Goal: Task Accomplishment & Management: Manage account settings

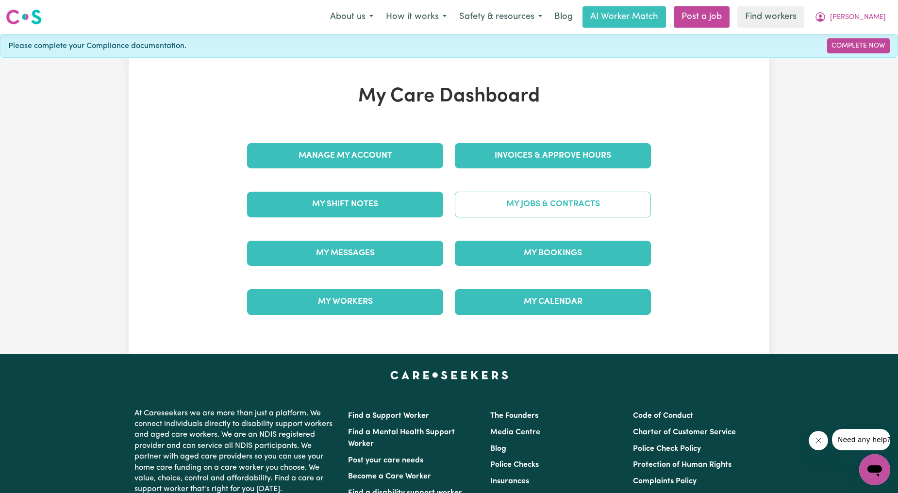
click at [486, 199] on link "My Jobs & Contracts" at bounding box center [553, 204] width 196 height 25
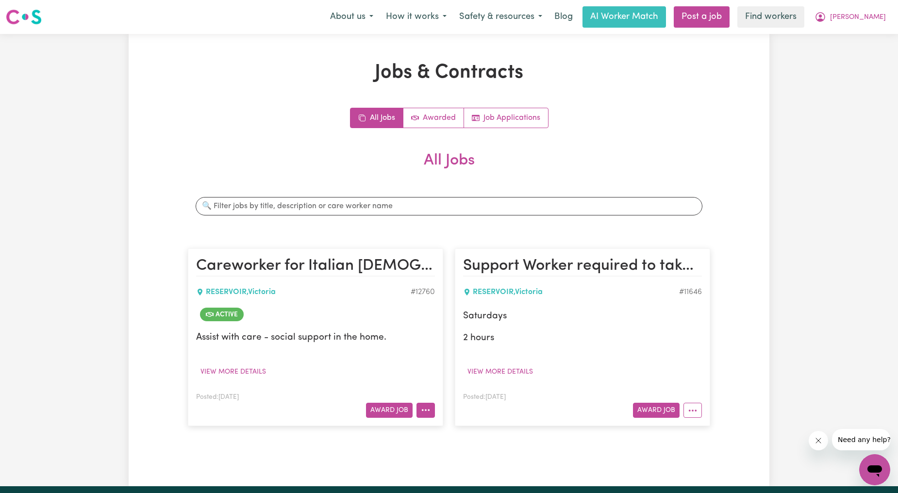
click at [425, 406] on icon "More options" at bounding box center [426, 410] width 10 height 10
click at [385, 290] on div "RESERVOIR , [GEOGRAPHIC_DATA]" at bounding box center [303, 292] width 214 height 12
click at [423, 418] on article "Careworker for [GEOGRAPHIC_DATA][DEMOGRAPHIC_DATA] , [GEOGRAPHIC_DATA] # 12760 …" at bounding box center [315, 336] width 255 height 177
click at [427, 408] on icon "More options" at bounding box center [426, 410] width 10 height 10
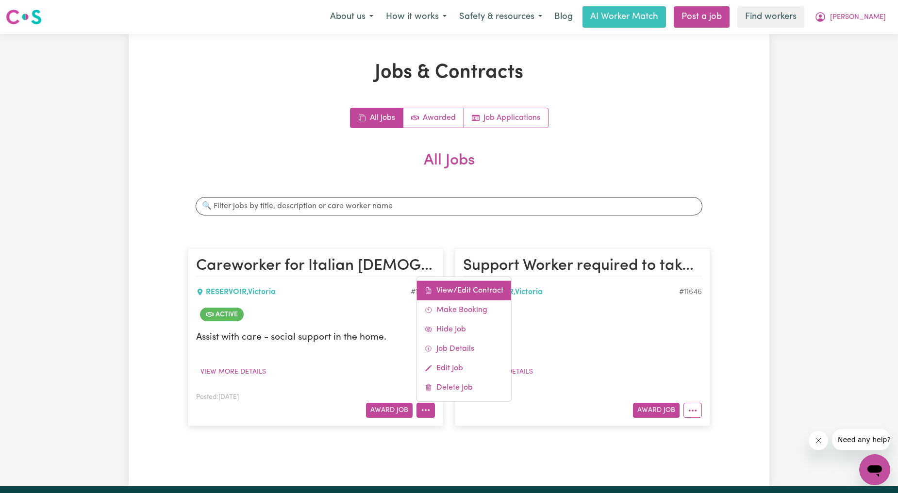
click at [466, 293] on link "View/Edit Contract" at bounding box center [464, 289] width 94 height 19
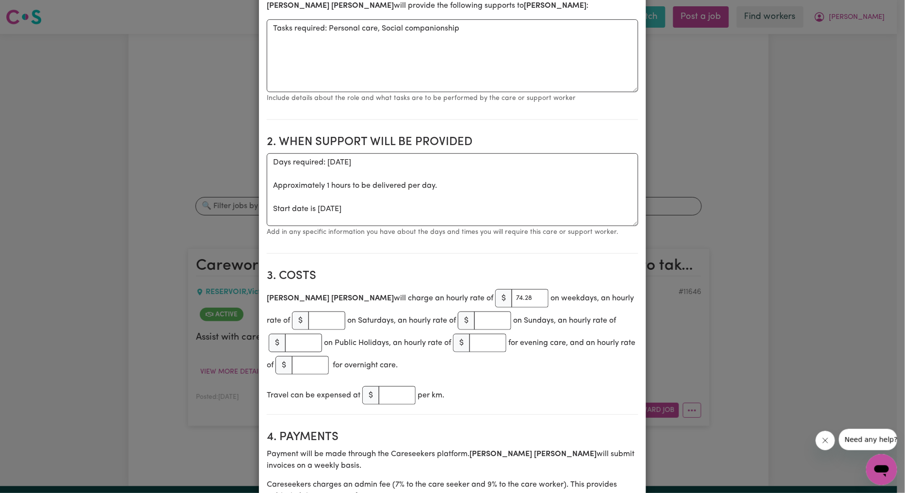
scroll to position [359, 0]
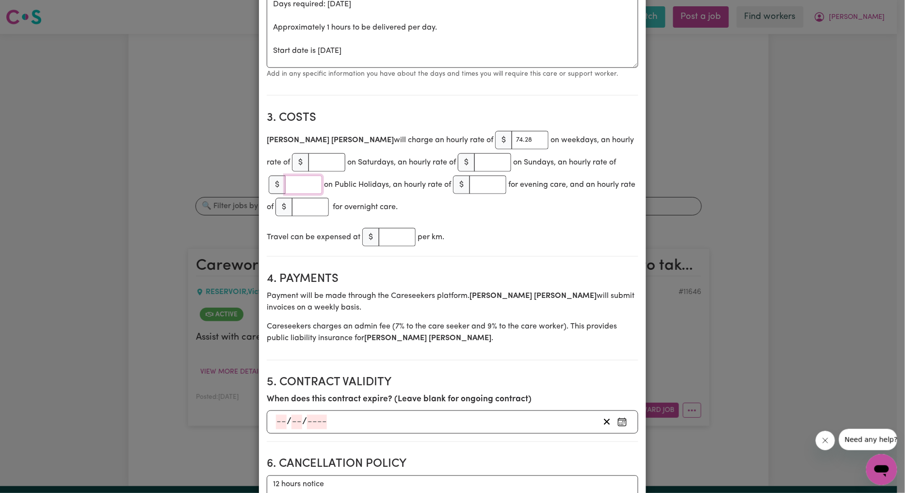
click at [322, 176] on input "number" at bounding box center [303, 185] width 37 height 18
type input "148.56"
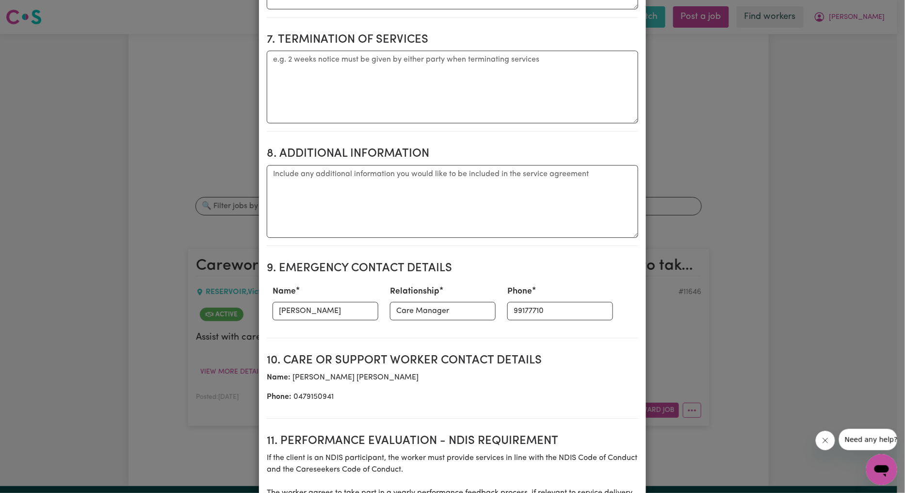
scroll to position [1211, 0]
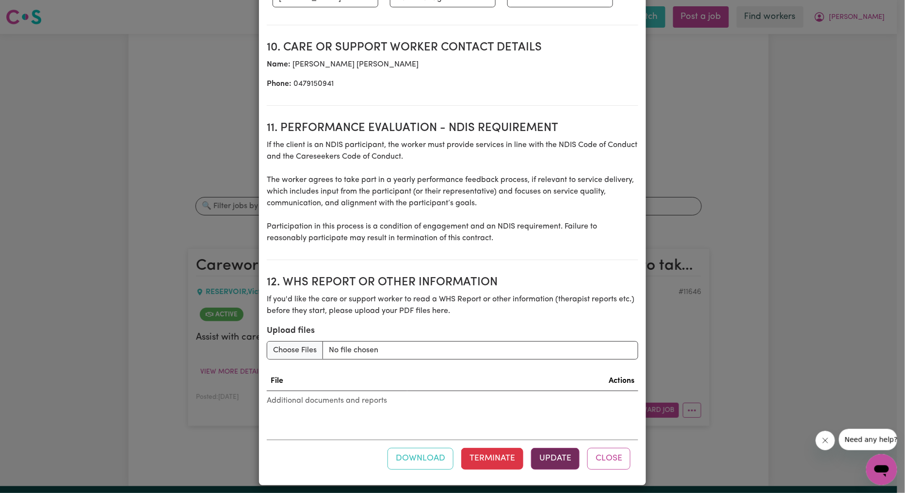
click at [562, 457] on button "Update" at bounding box center [555, 458] width 49 height 21
